Goal: Task Accomplishment & Management: Manage account settings

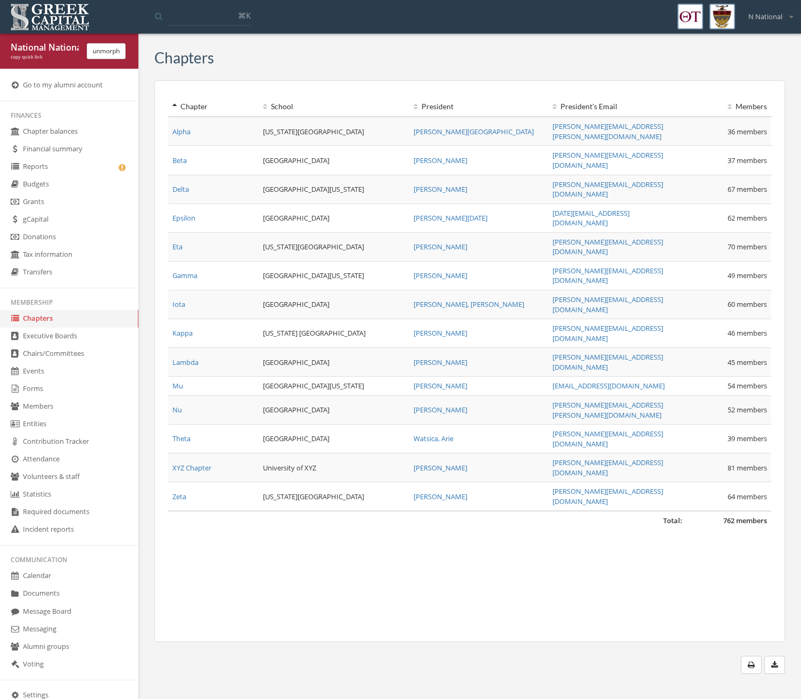
click at [44, 605] on link "Message Board" at bounding box center [69, 612] width 138 height 18
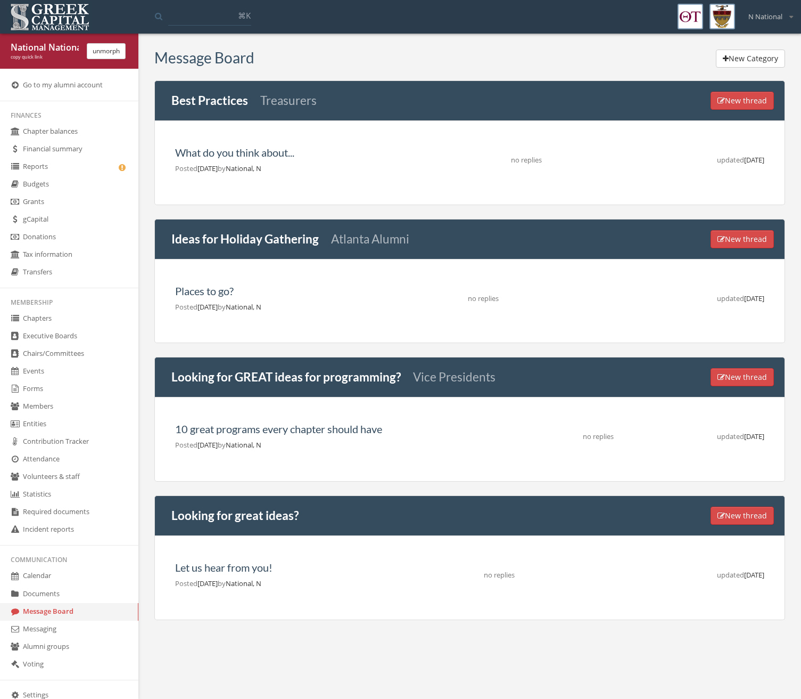
click at [203, 102] on link "Best Practices" at bounding box center [209, 100] width 77 height 14
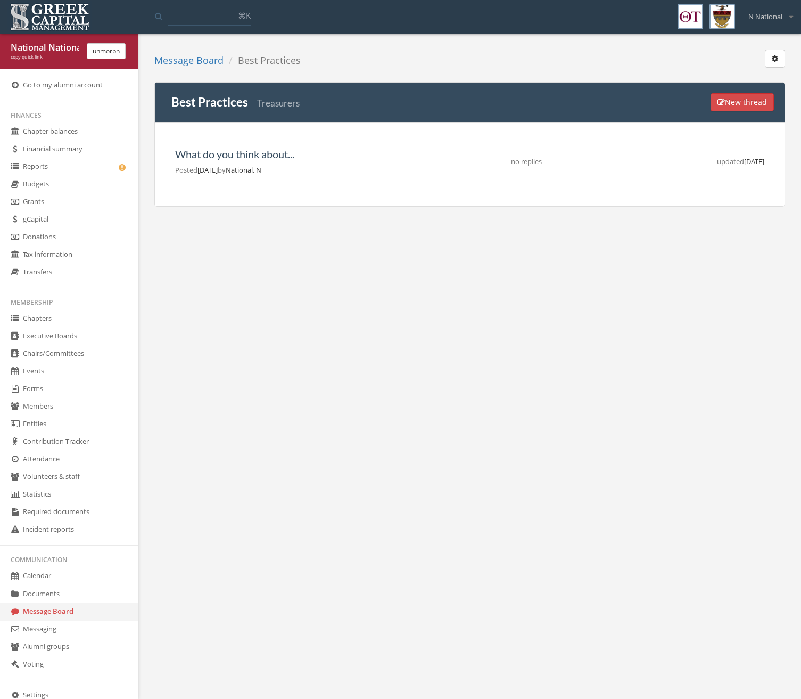
click at [782, 62] on button "button" at bounding box center [775, 59] width 20 height 18
click at [747, 103] on link "Archive category" at bounding box center [742, 107] width 78 height 17
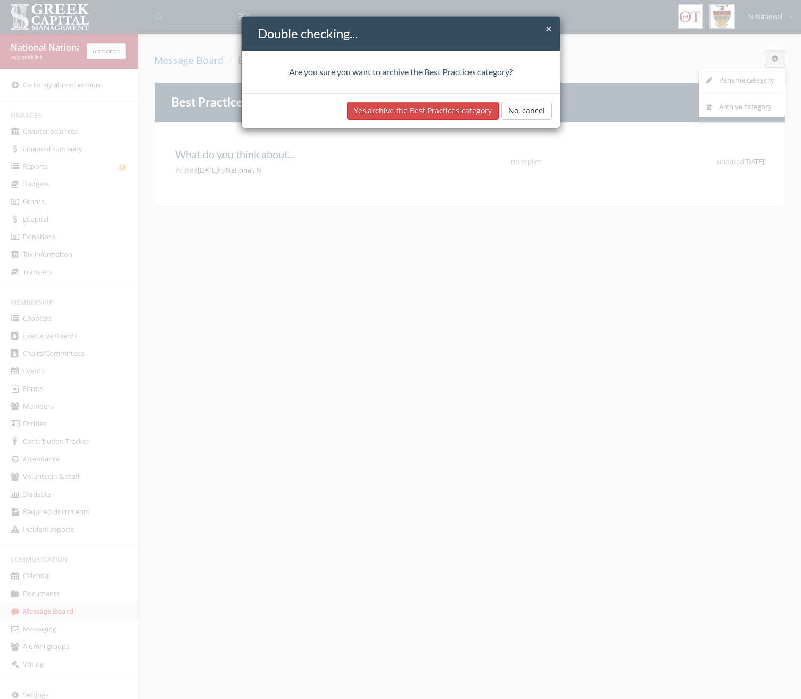
click at [400, 114] on button "Yes, archive the Best Practices category" at bounding box center [423, 111] width 152 height 18
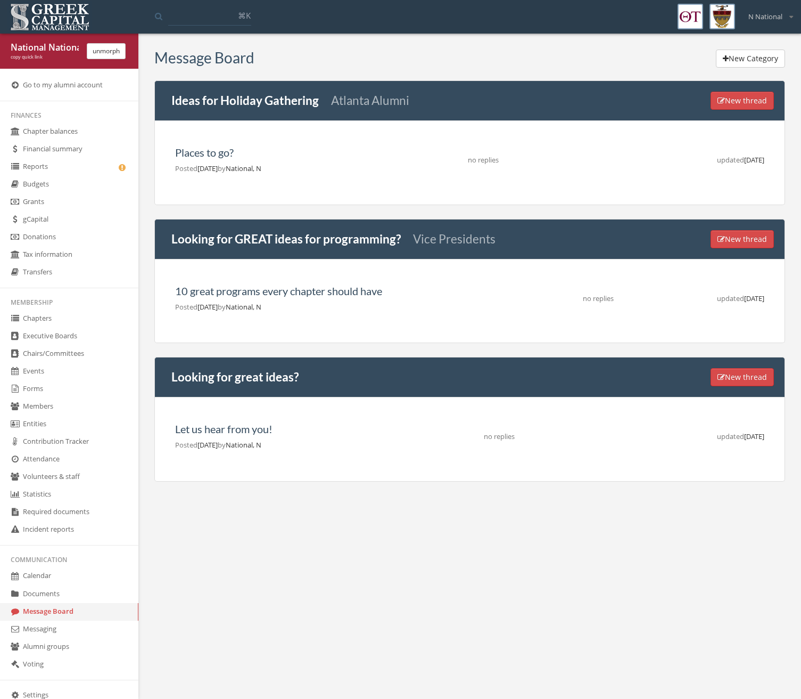
click at [99, 52] on button "unmorph" at bounding box center [106, 51] width 39 height 16
